Goal: Task Accomplishment & Management: Use online tool/utility

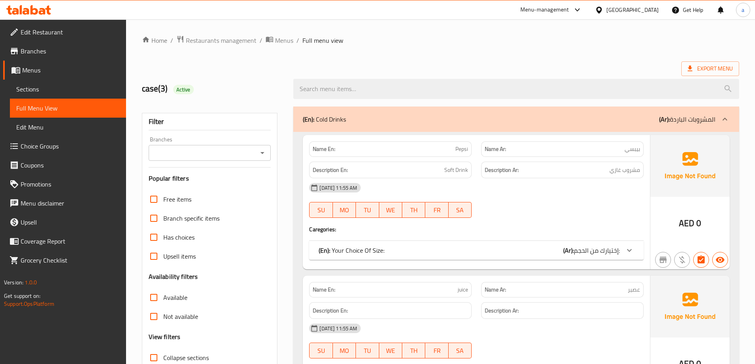
click at [618, 9] on div "[GEOGRAPHIC_DATA]" at bounding box center [633, 10] width 52 height 9
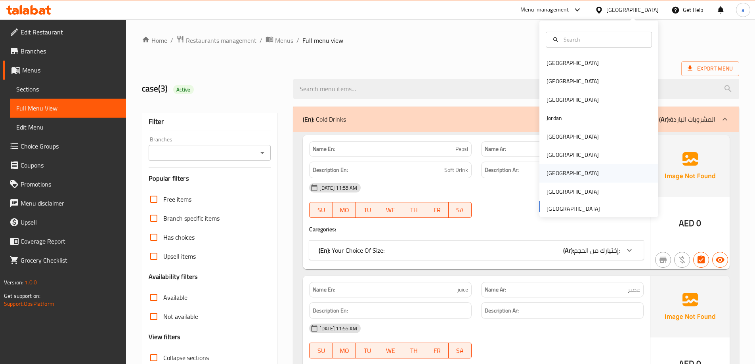
click at [574, 167] on div "[GEOGRAPHIC_DATA]" at bounding box center [599, 173] width 119 height 18
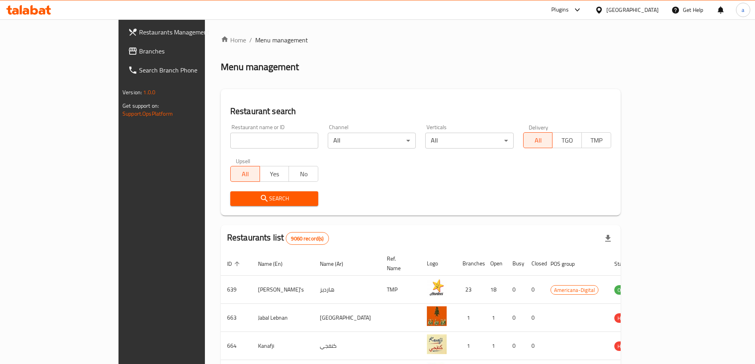
click at [139, 53] on span "Branches" at bounding box center [188, 51] width 99 height 10
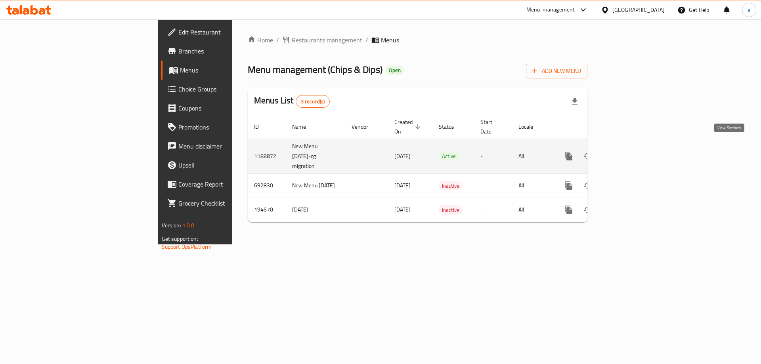
click at [636, 147] on link "enhanced table" at bounding box center [625, 156] width 19 height 19
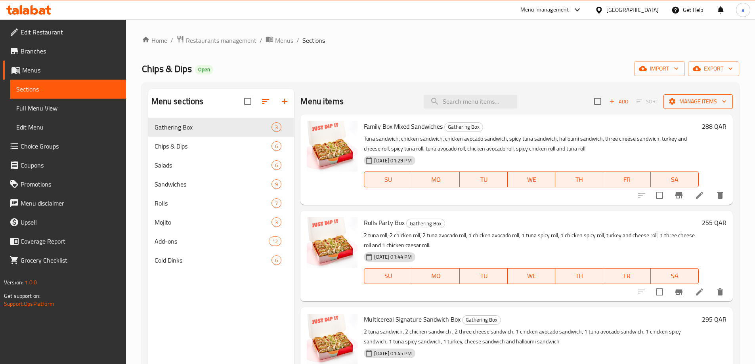
click at [709, 100] on span "Manage items" at bounding box center [698, 102] width 57 height 10
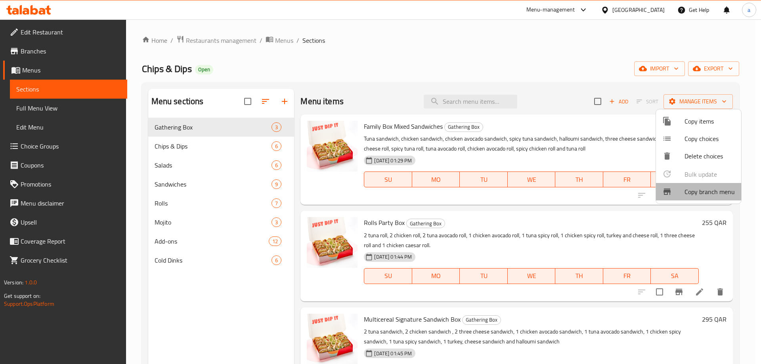
click at [718, 193] on span "Copy branch menu" at bounding box center [710, 192] width 50 height 10
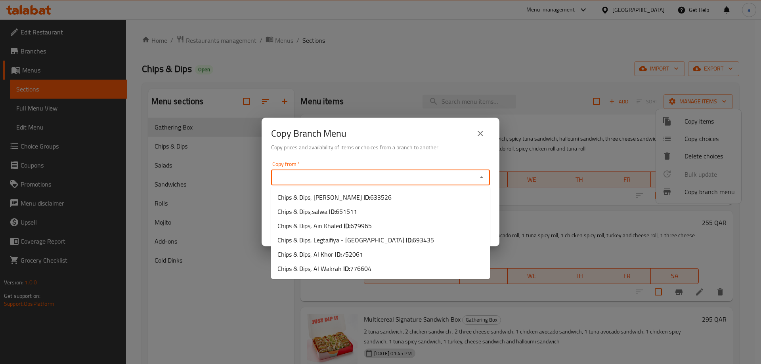
click at [324, 177] on input "Copy from   *" at bounding box center [374, 177] width 201 height 11
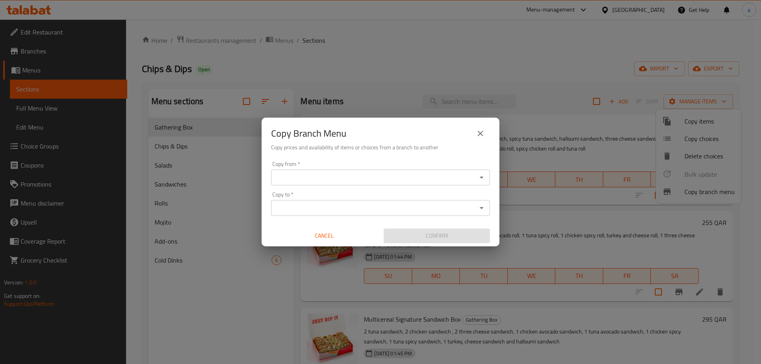
click at [308, 179] on input "Copy from   *" at bounding box center [374, 177] width 201 height 11
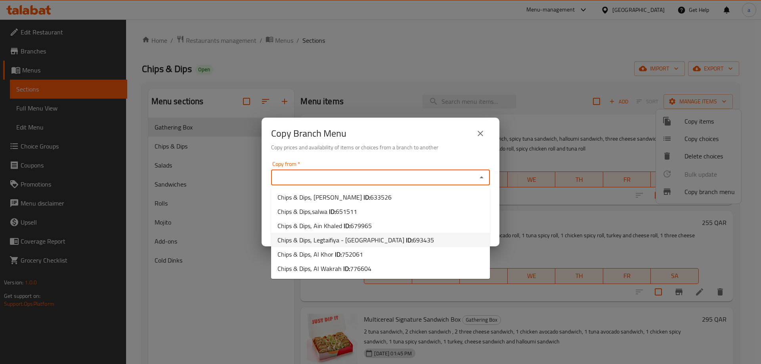
click at [429, 238] on li "Chips & Dips, Legtaifiya - West Bay Lagoon ID: 693435" at bounding box center [380, 240] width 219 height 14
type input "Chips & Dips, Legtaifiya - West Bay Lagoon"
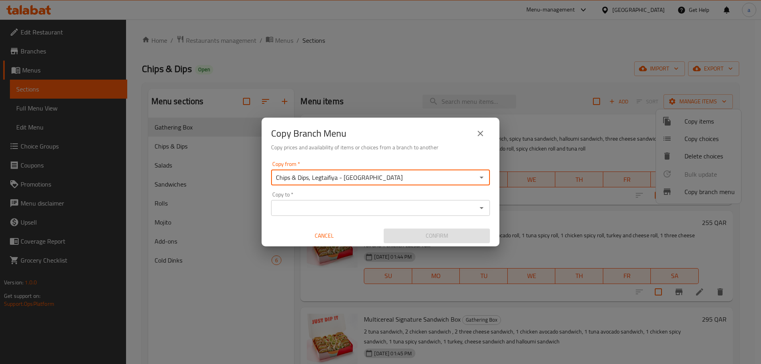
click at [464, 177] on input "Chips & Dips, Legtaifiya - West Bay Lagoon" at bounding box center [374, 177] width 201 height 11
click at [482, 180] on icon "Open" at bounding box center [482, 178] width 10 height 10
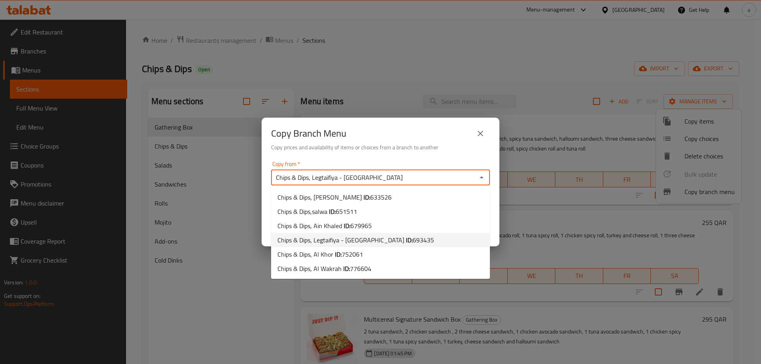
click at [448, 237] on li "Chips & Dips, Legtaifiya - West Bay Lagoon ID: 693435" at bounding box center [380, 240] width 219 height 14
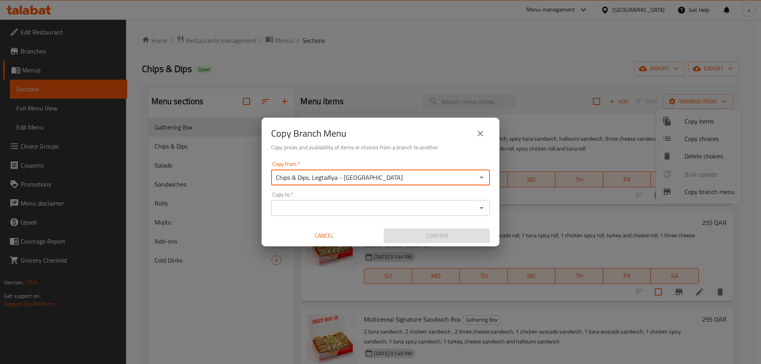
click at [396, 211] on input "Copy to   *" at bounding box center [374, 208] width 201 height 11
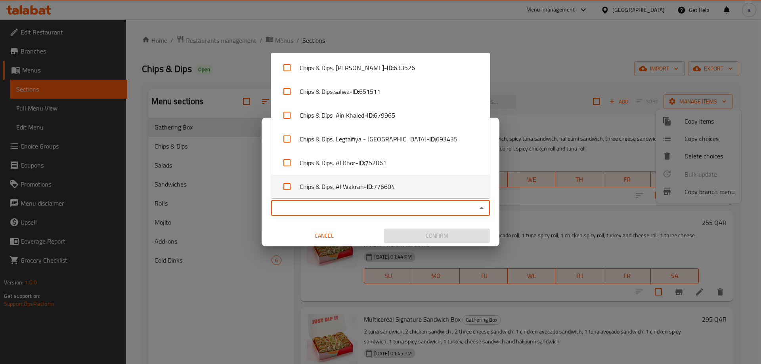
click at [423, 183] on li "Chips & Dips, Al Wakrah - ID: 776604" at bounding box center [380, 187] width 219 height 24
checkbox input "true"
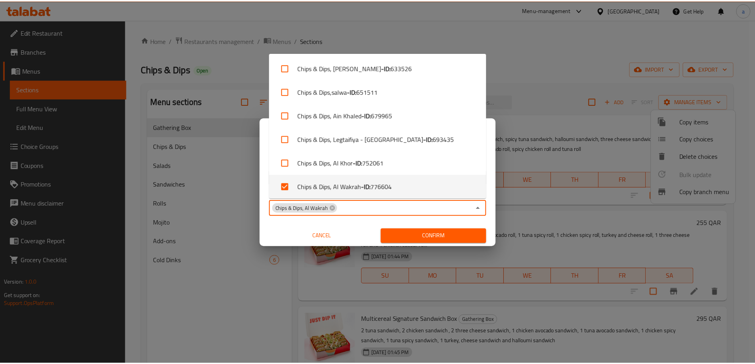
scroll to position [2, 0]
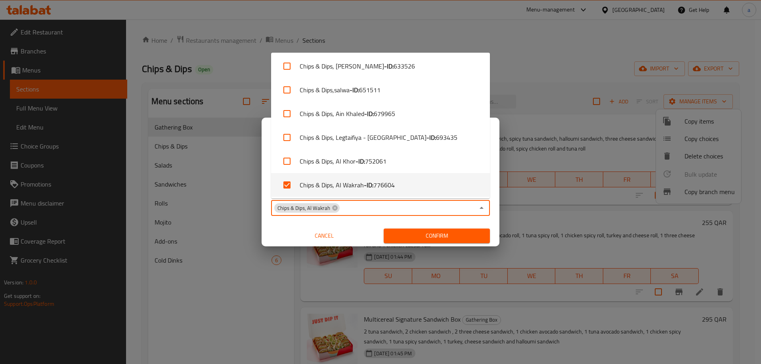
click at [354, 225] on div "Copy from   * Chips & Dips, Legtaifiya - West Bay Lagoon Copy from * Copy to   …" at bounding box center [381, 202] width 238 height 88
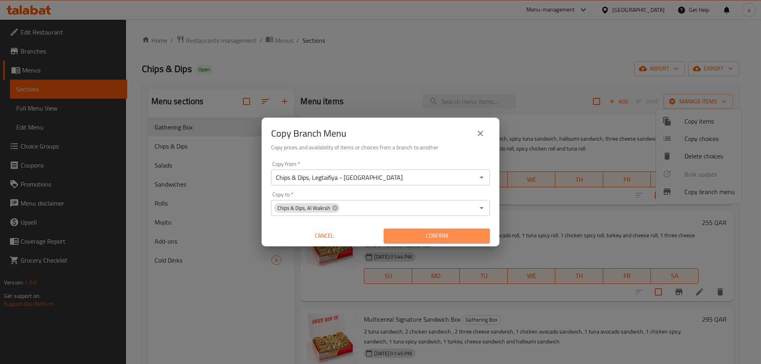
click at [406, 232] on span "Confirm" at bounding box center [437, 236] width 94 height 10
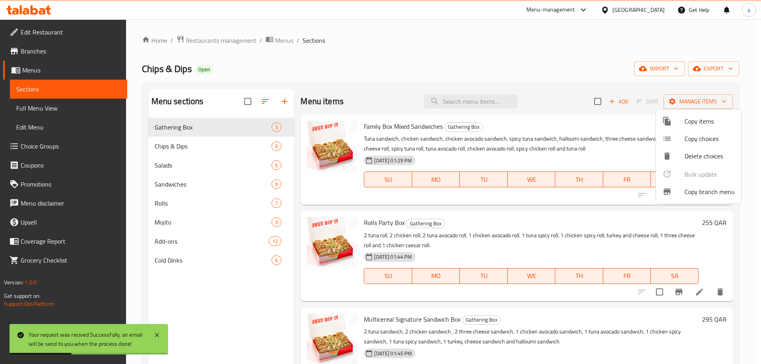
click at [55, 46] on div at bounding box center [380, 182] width 761 height 364
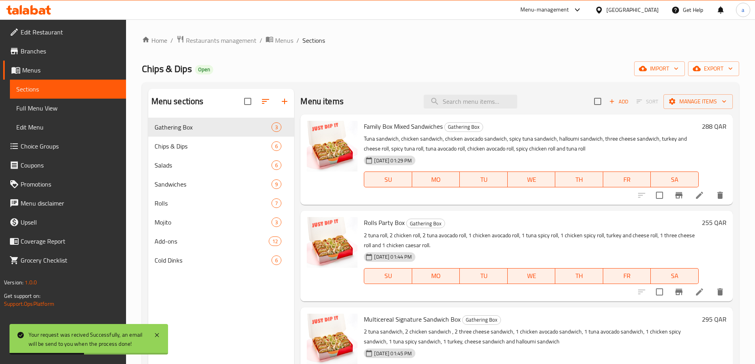
click at [55, 46] on link "Branches" at bounding box center [64, 51] width 123 height 19
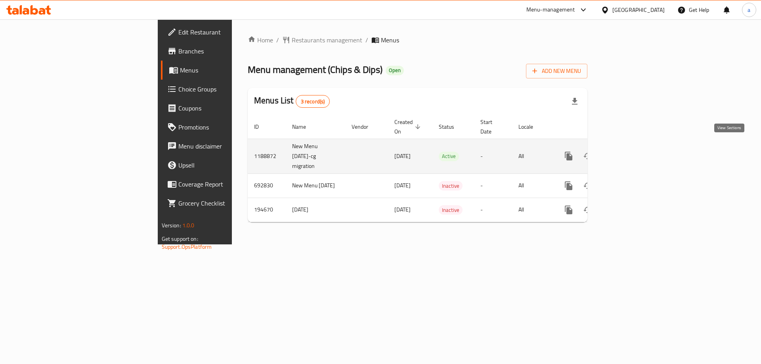
click at [636, 151] on link "enhanced table" at bounding box center [625, 156] width 19 height 19
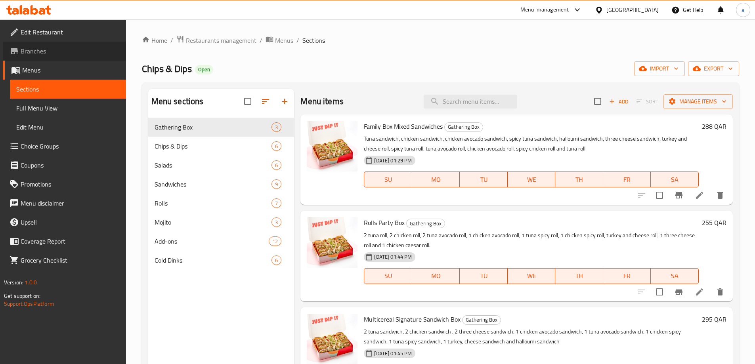
click at [77, 56] on span "Branches" at bounding box center [70, 51] width 99 height 10
